Goal: Download file/media

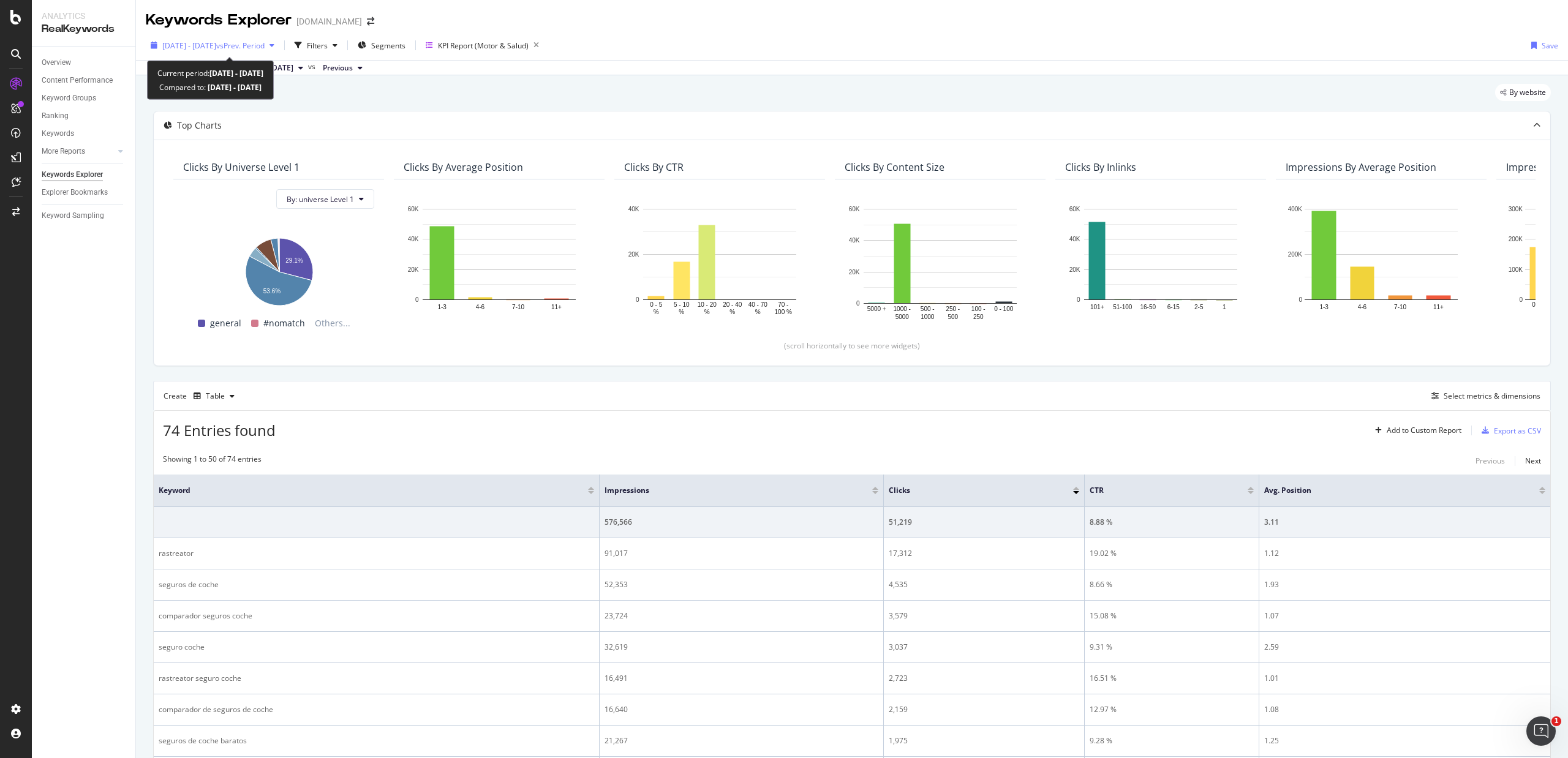
click at [264, 45] on span "vs Prev. Period" at bounding box center [240, 45] width 48 height 10
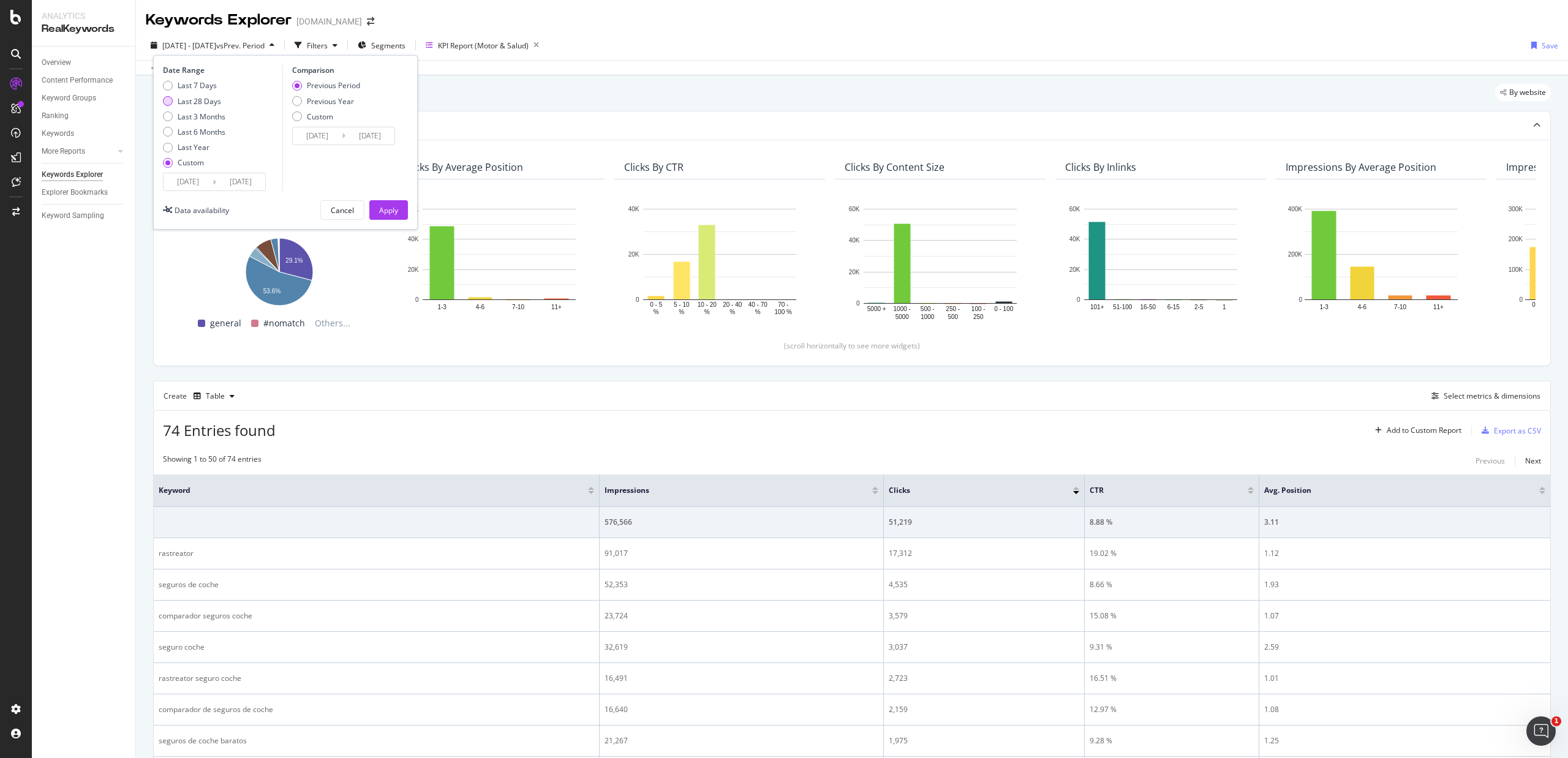
click at [204, 97] on div "Last 28 Days" at bounding box center [199, 101] width 44 height 10
type input "[DATE]"
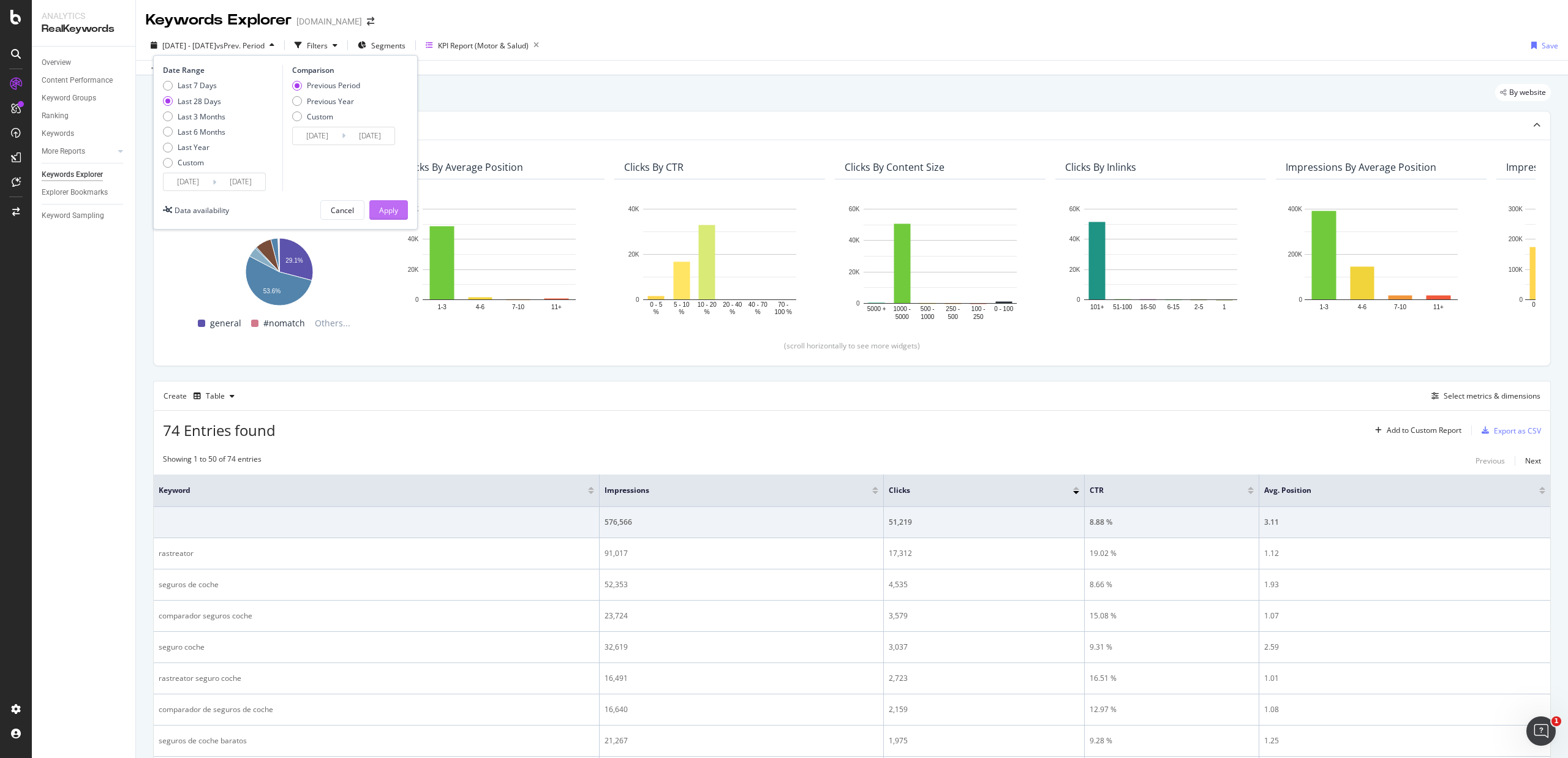
click at [386, 210] on div "Apply" at bounding box center [388, 210] width 19 height 10
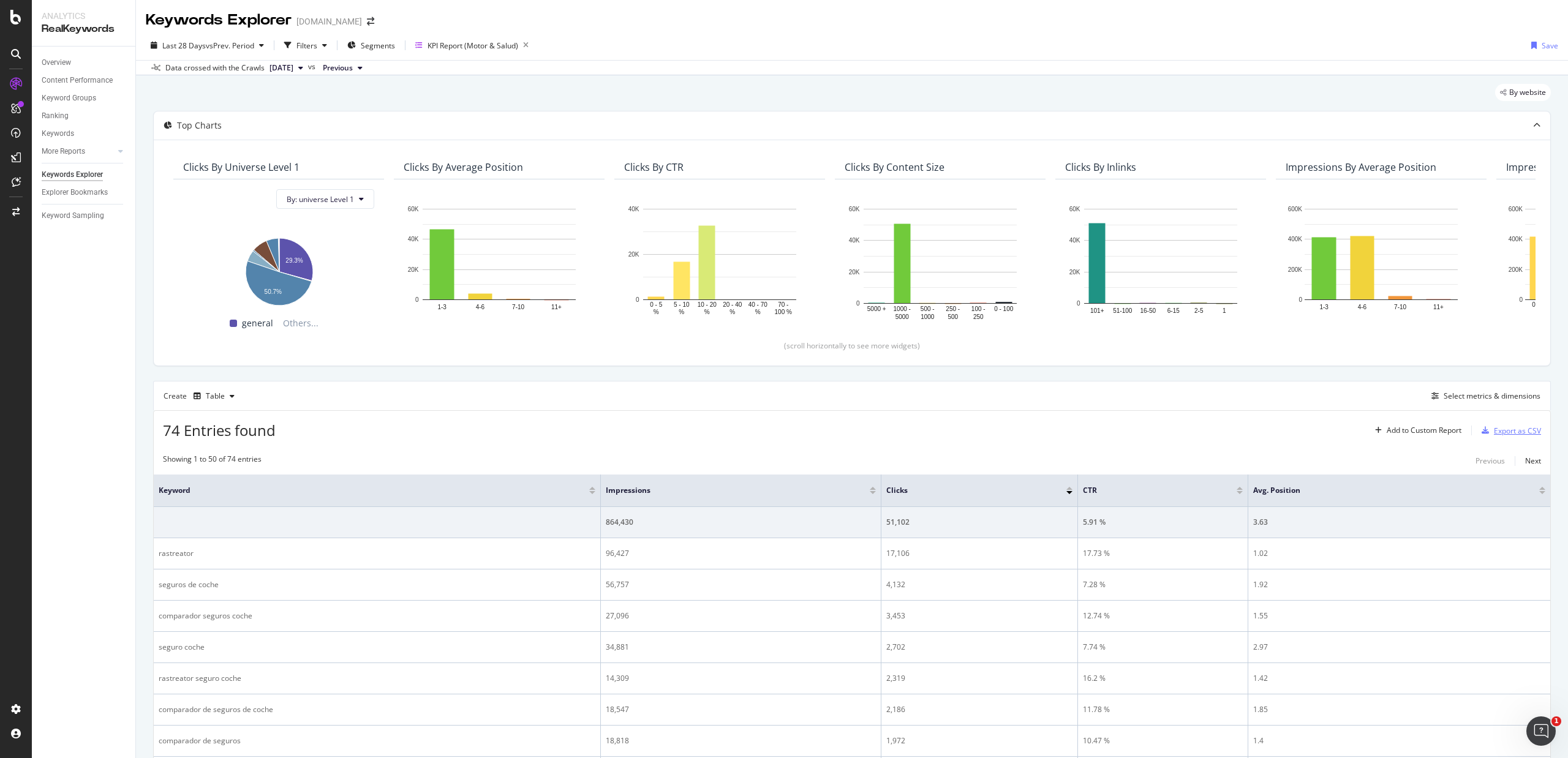
click at [1494, 433] on div "Export as CSV" at bounding box center [1517, 431] width 47 height 10
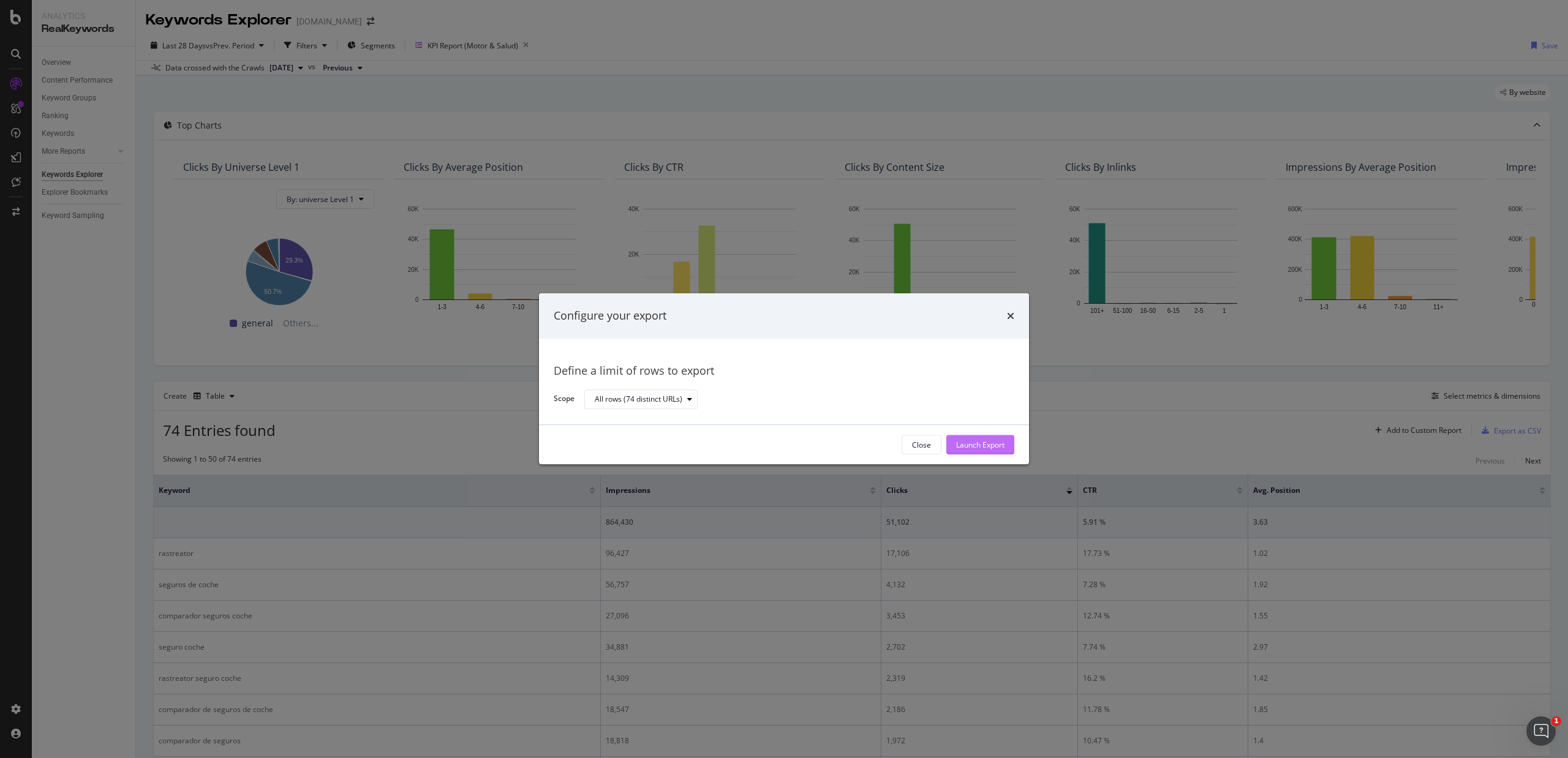
click at [1005, 444] on button "Launch Export" at bounding box center [980, 445] width 68 height 19
